Goal: Transaction & Acquisition: Purchase product/service

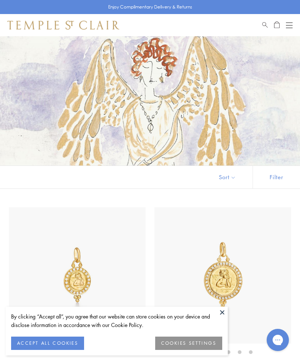
click at [286, 24] on button "Open navigation" at bounding box center [288, 25] width 7 height 9
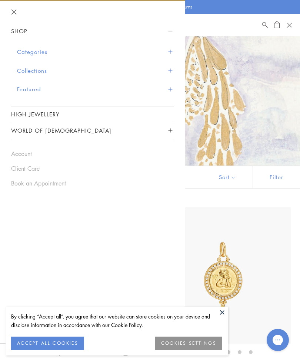
click at [20, 30] on button "Shop" at bounding box center [92, 31] width 163 height 17
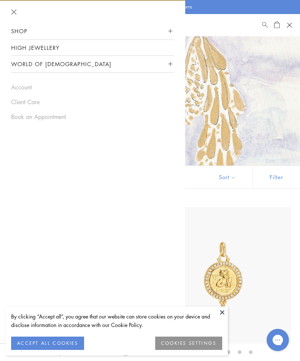
click at [140, 59] on button "World of [DEMOGRAPHIC_DATA]" at bounding box center [92, 64] width 163 height 17
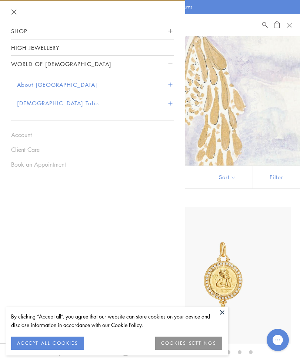
click at [29, 61] on button "World of [DEMOGRAPHIC_DATA]" at bounding box center [92, 64] width 163 height 17
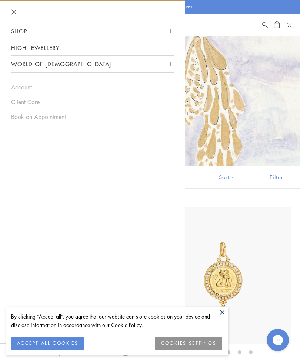
click at [16, 29] on button "Shop" at bounding box center [92, 31] width 163 height 17
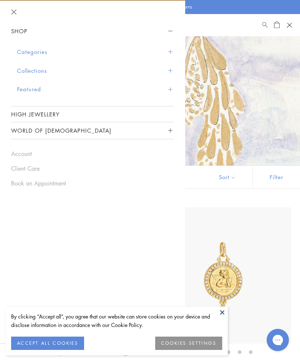
click at [32, 68] on button "Collections" at bounding box center [95, 70] width 157 height 19
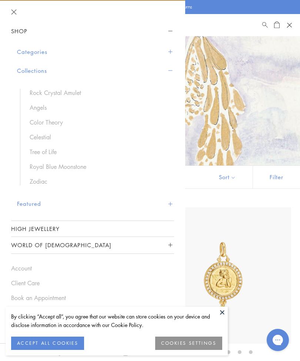
click at [37, 179] on link "Zodiac" at bounding box center [98, 181] width 137 height 8
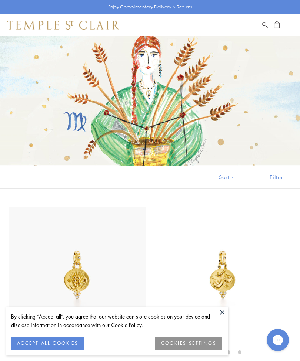
click at [281, 22] on div "Book an Appointment" at bounding box center [277, 25] width 30 height 9
click at [290, 21] on button "Open navigation" at bounding box center [288, 25] width 7 height 9
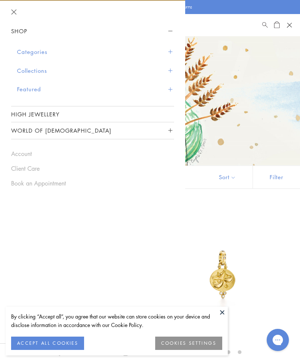
click at [24, 49] on button "Categories" at bounding box center [95, 52] width 157 height 19
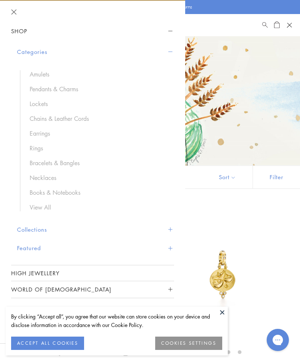
click at [39, 204] on link "View All" at bounding box center [98, 207] width 137 height 8
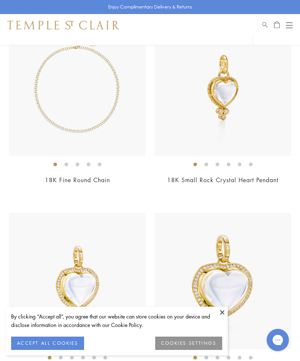
scroll to position [884, 0]
click at [221, 318] on button at bounding box center [221, 312] width 11 height 11
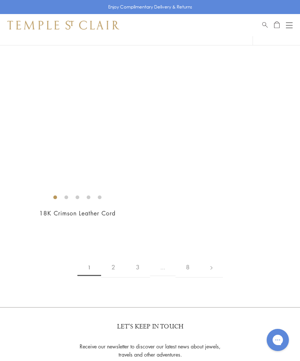
scroll to position [7843, 0]
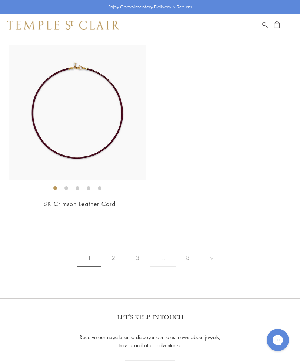
click at [112, 248] on link "2" at bounding box center [113, 258] width 24 height 20
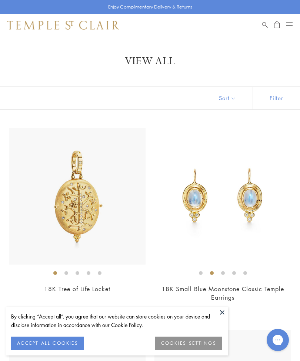
click at [223, 313] on button at bounding box center [221, 312] width 11 height 11
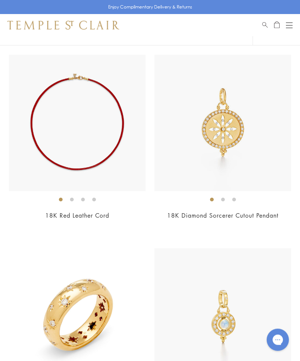
scroll to position [667, 0]
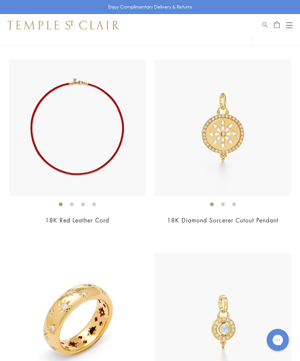
click at [290, 24] on button "Open navigation" at bounding box center [288, 25] width 7 height 9
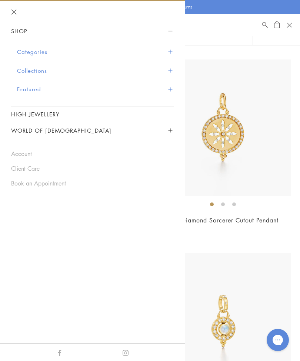
click at [28, 51] on button "Categories" at bounding box center [95, 52] width 157 height 19
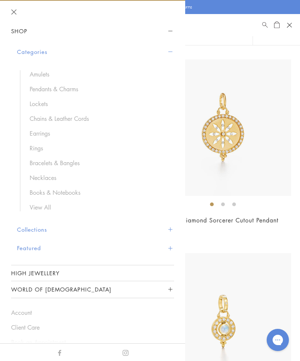
click at [40, 176] on link "Necklaces" at bounding box center [98, 178] width 137 height 8
